Goal: Information Seeking & Learning: Check status

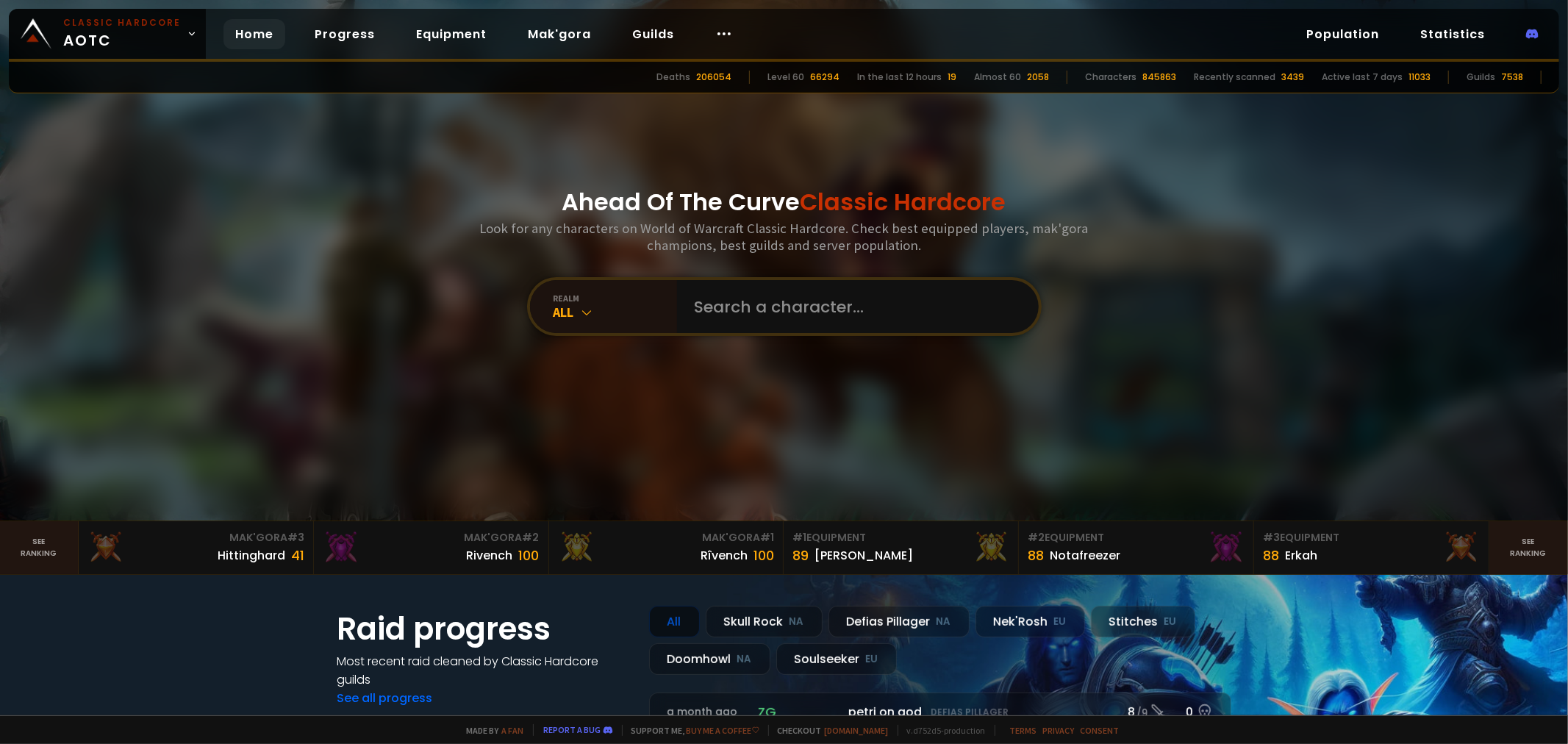
click at [907, 305] on input "text" at bounding box center [854, 307] width 335 height 53
type input "dasenstein"
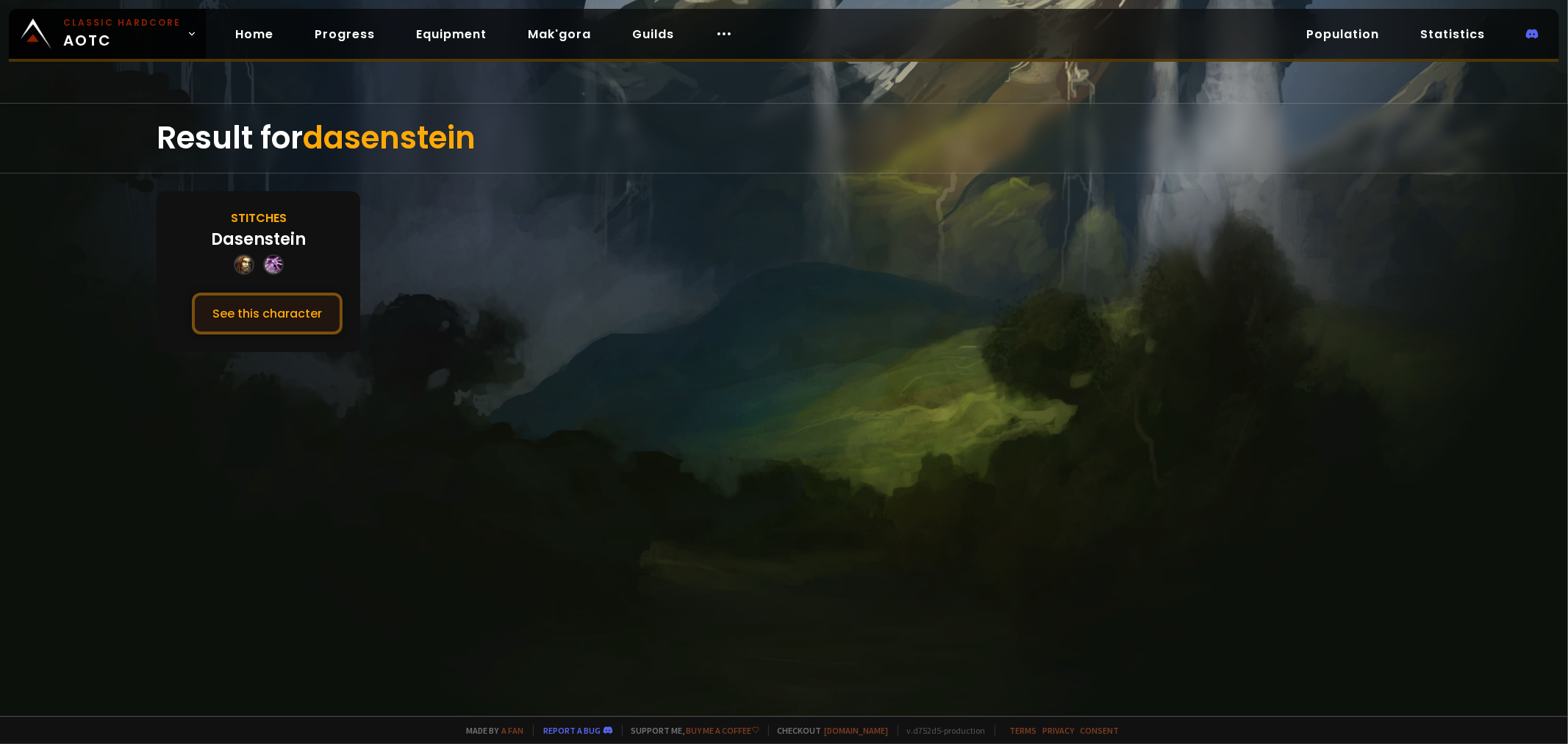
click at [251, 308] on button "See this character" at bounding box center [267, 314] width 151 height 42
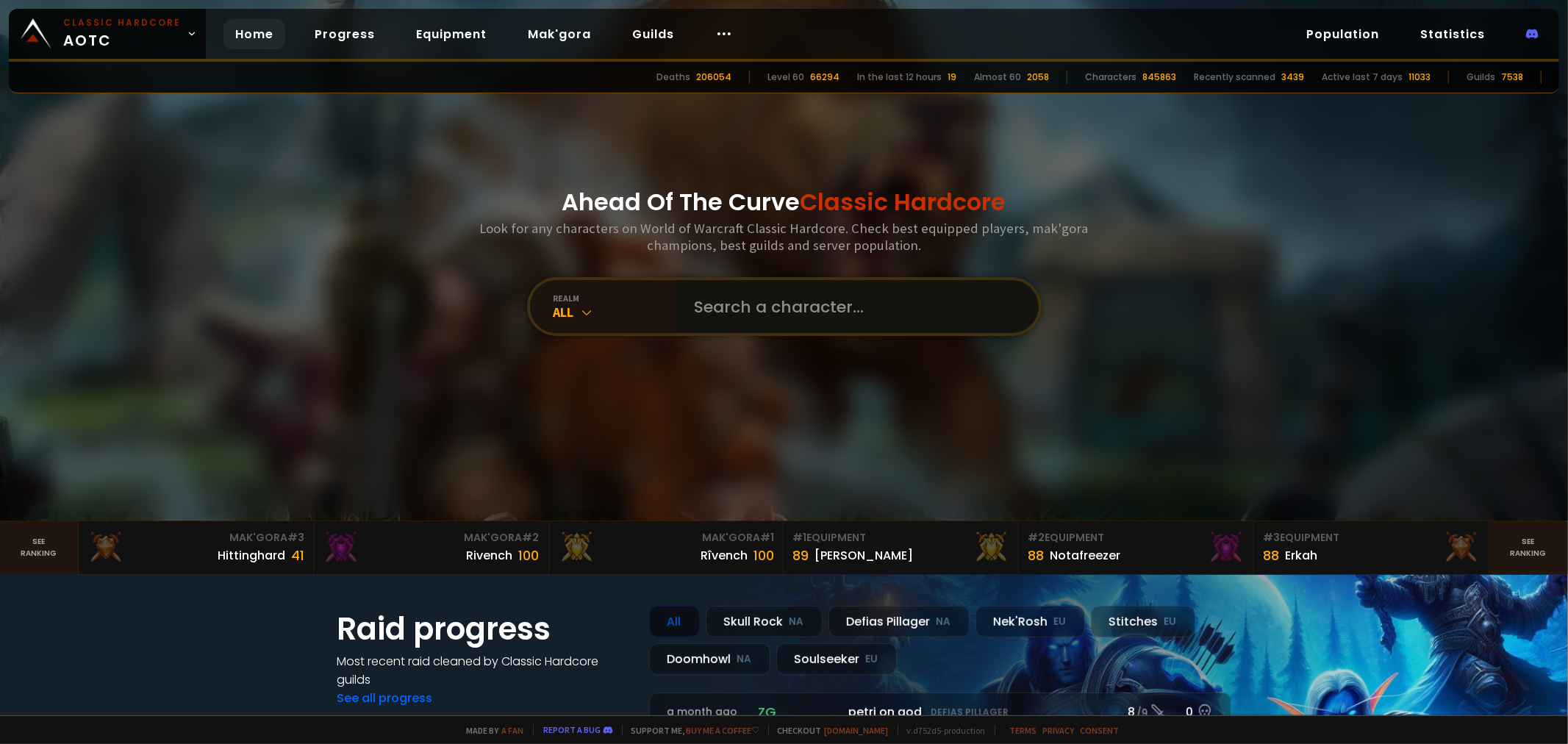
click at [721, 322] on input "text" at bounding box center [854, 307] width 335 height 53
type input "sneakypie"
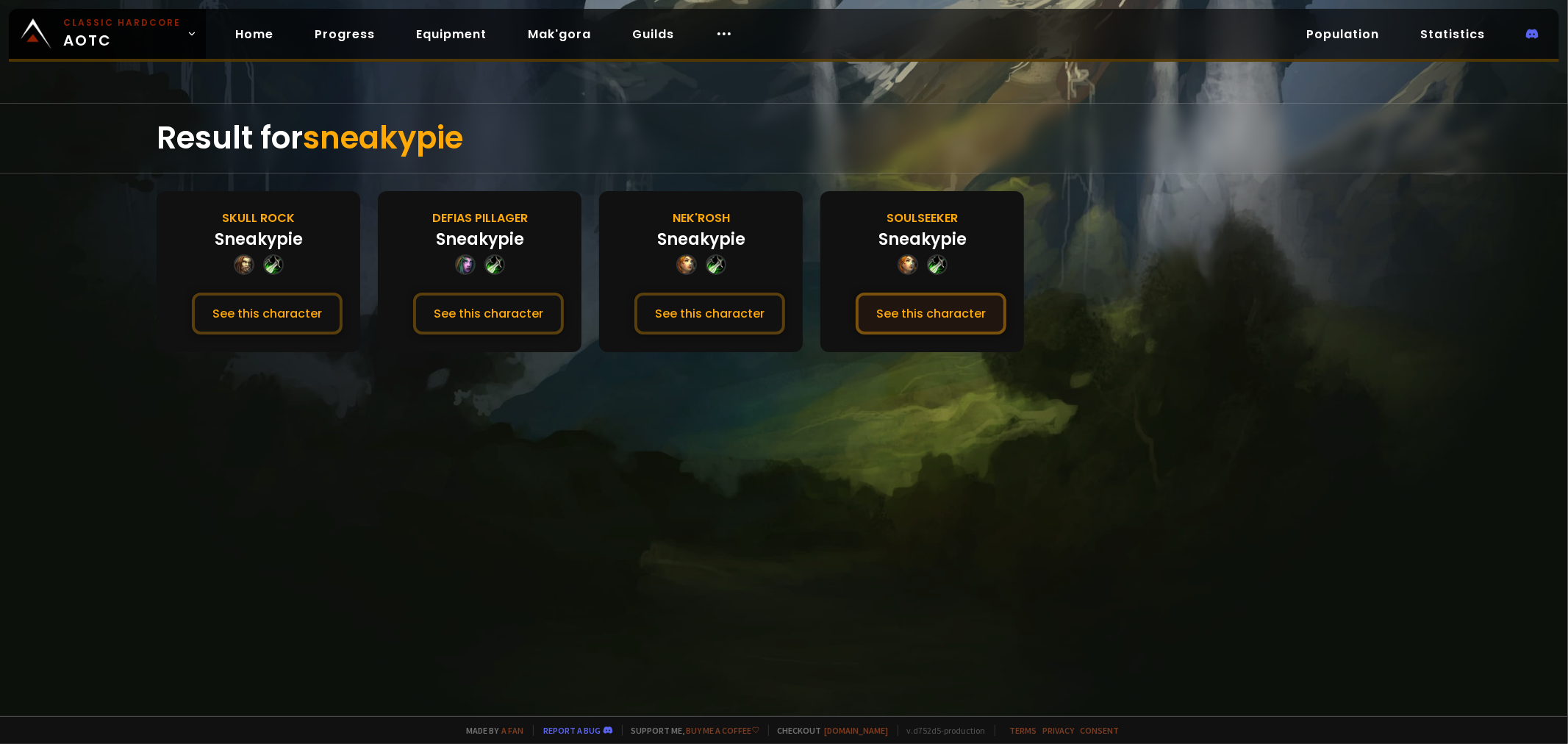
click at [869, 305] on button "See this character" at bounding box center [931, 314] width 151 height 42
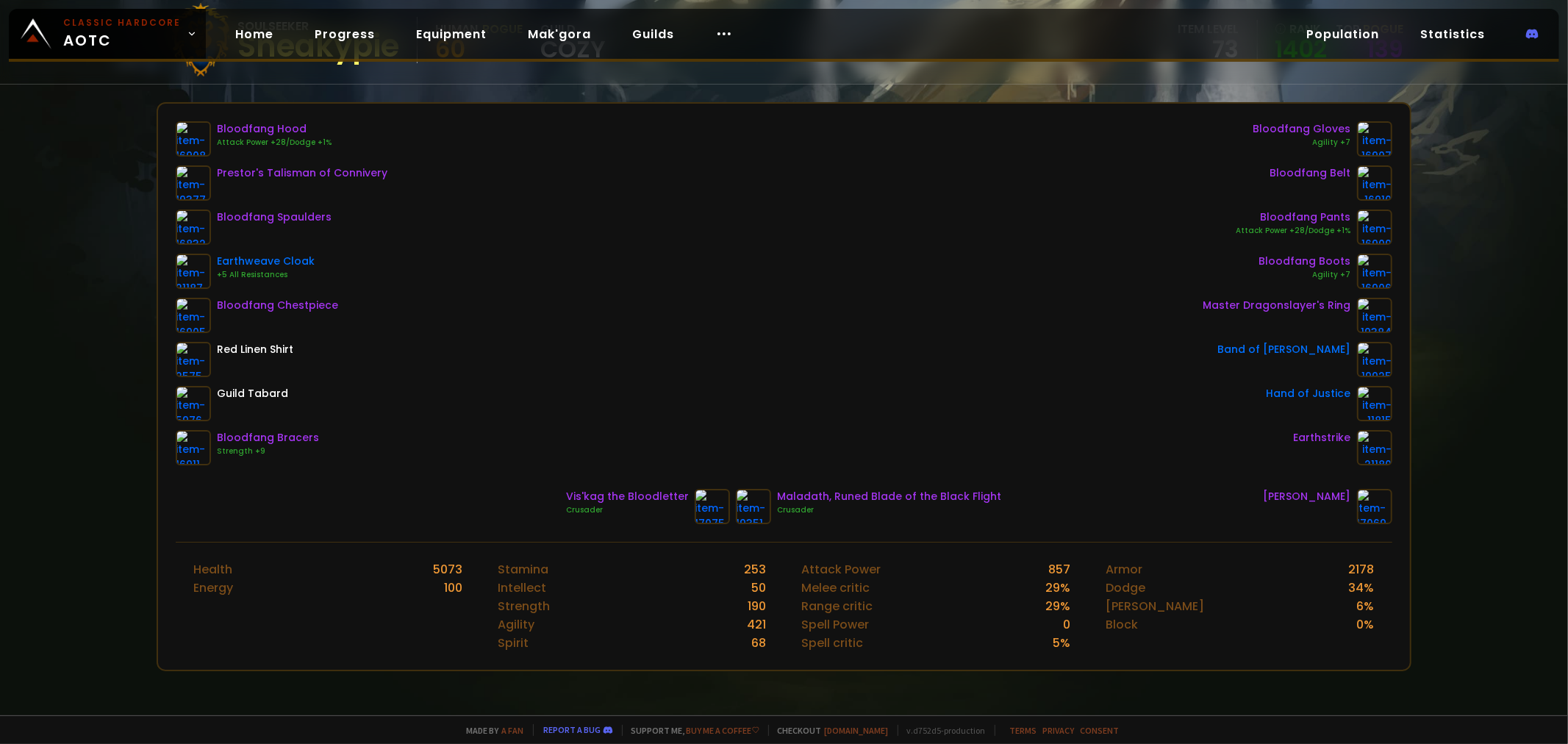
scroll to position [163, 0]
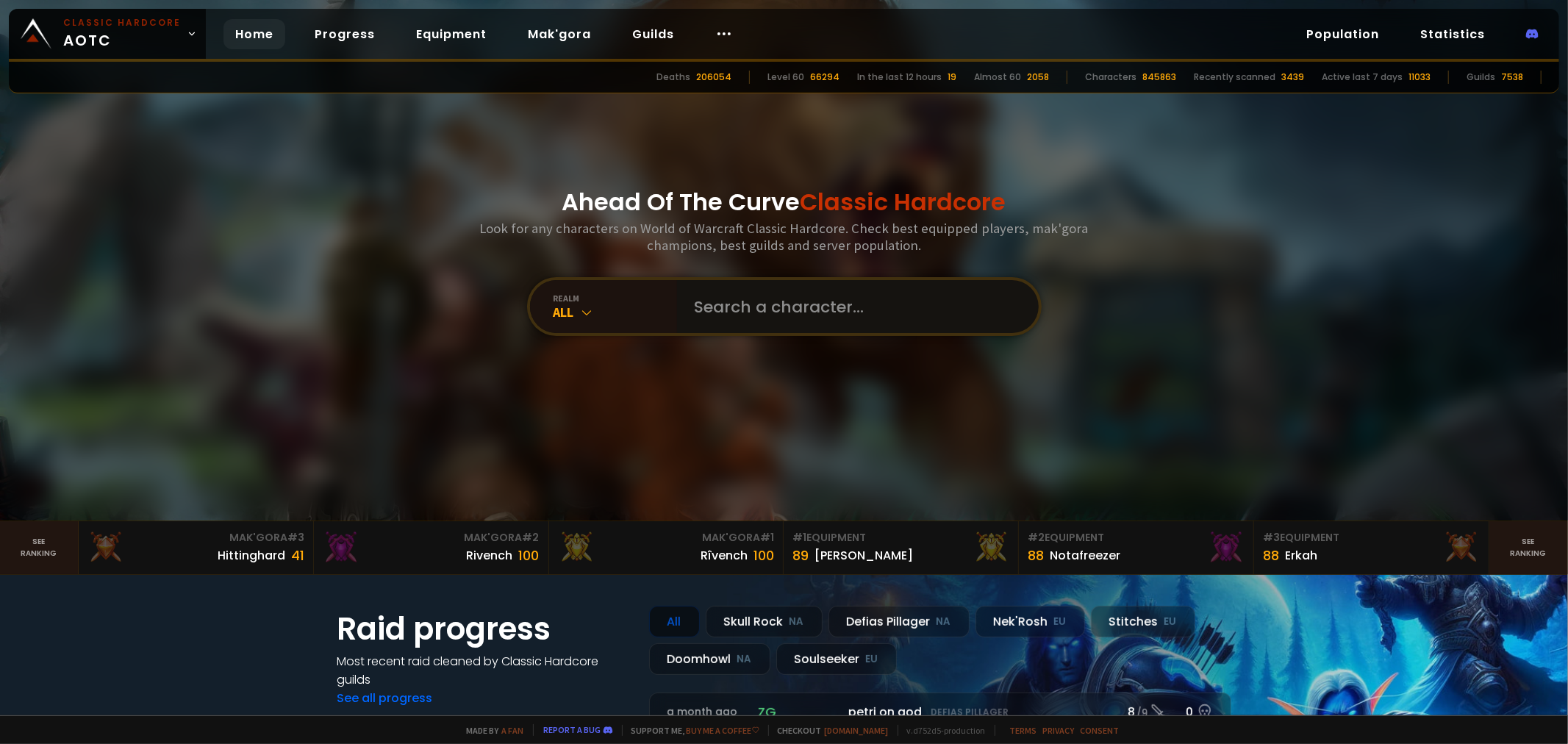
click at [760, 302] on input "text" at bounding box center [854, 307] width 335 height 53
type input "yukani"
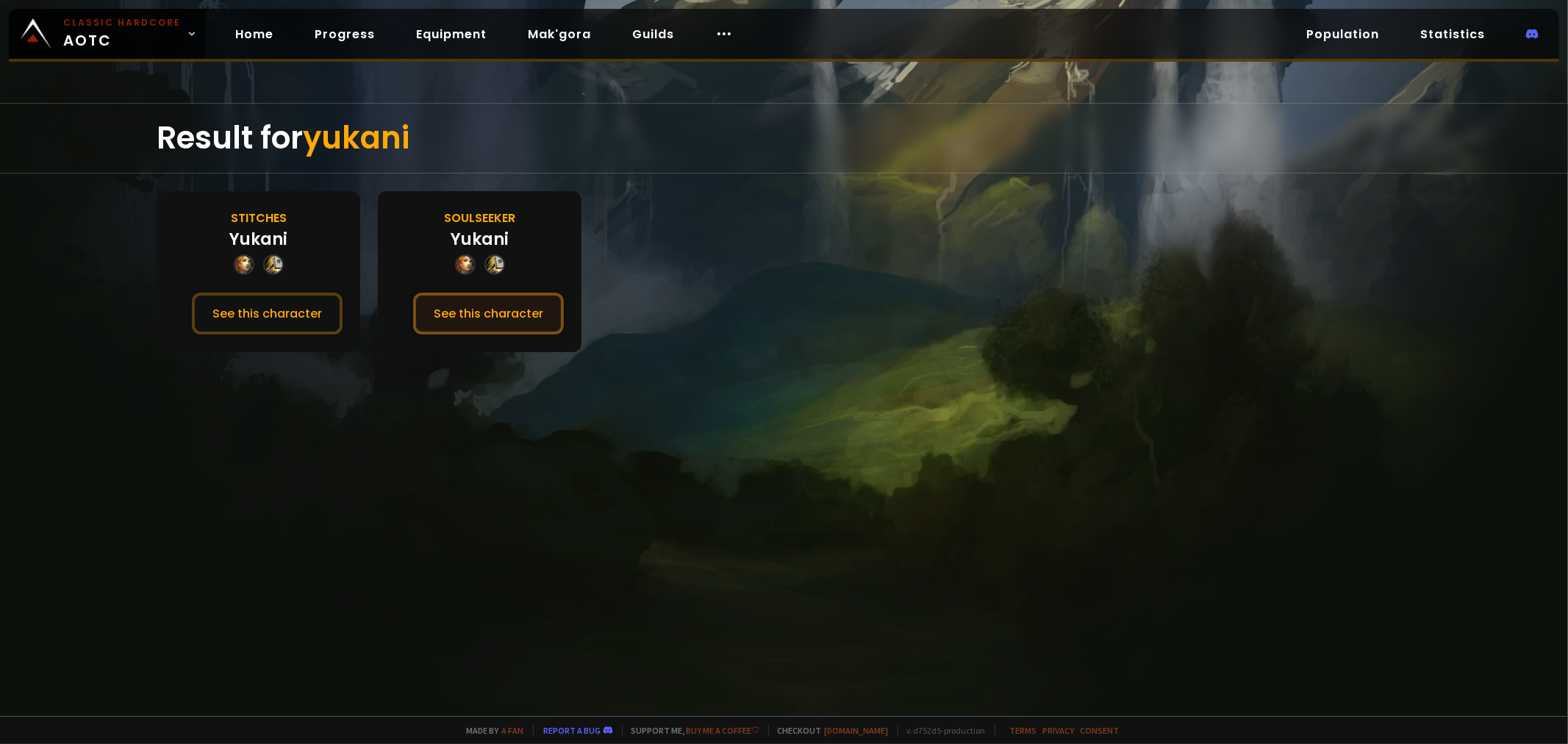
click at [443, 303] on button "See this character" at bounding box center [488, 314] width 151 height 42
